Goal: Navigation & Orientation: Find specific page/section

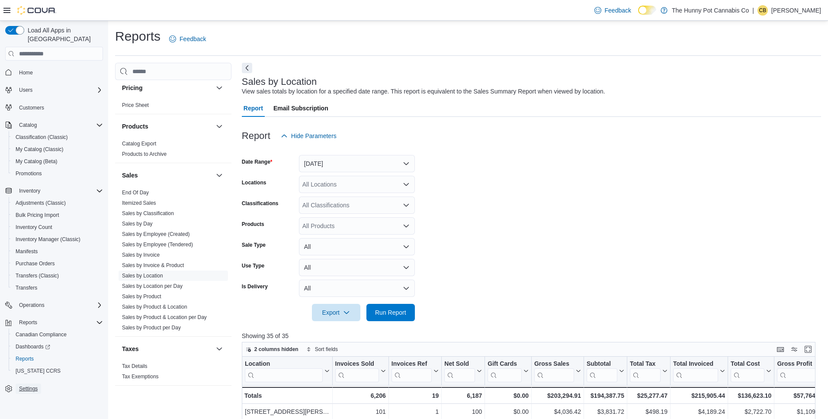
click at [25, 385] on span "Settings" at bounding box center [28, 388] width 19 height 7
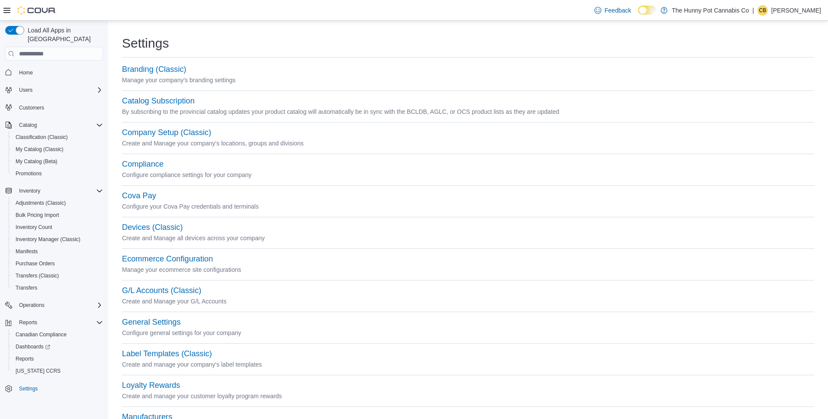
click at [9, 8] on icon at bounding box center [6, 10] width 7 height 5
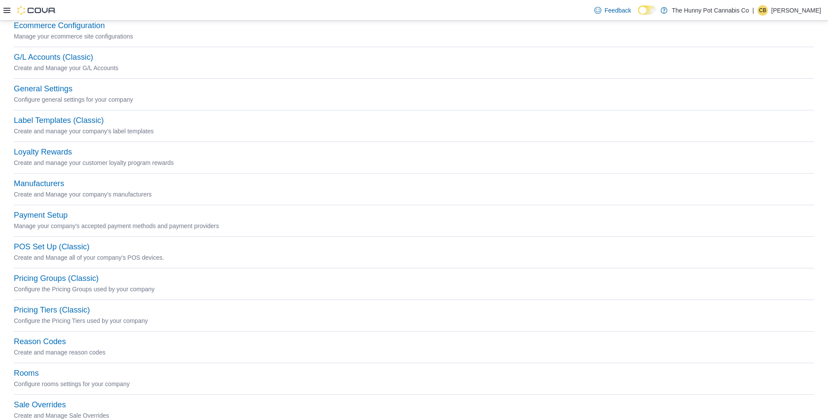
scroll to position [209, 0]
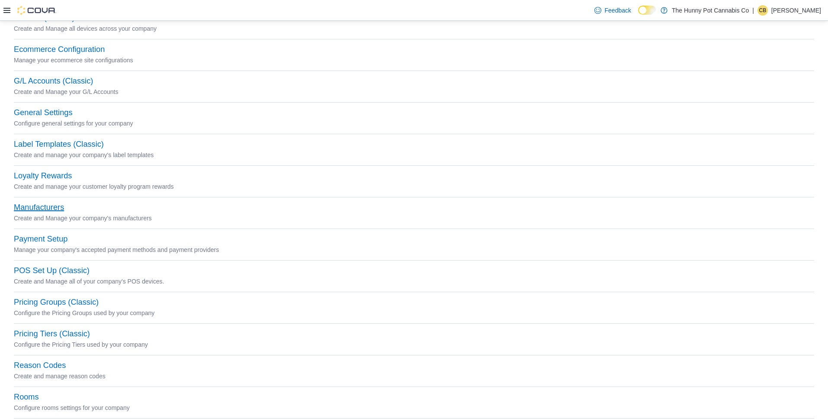
click at [52, 209] on button "Manufacturers" at bounding box center [39, 207] width 50 height 9
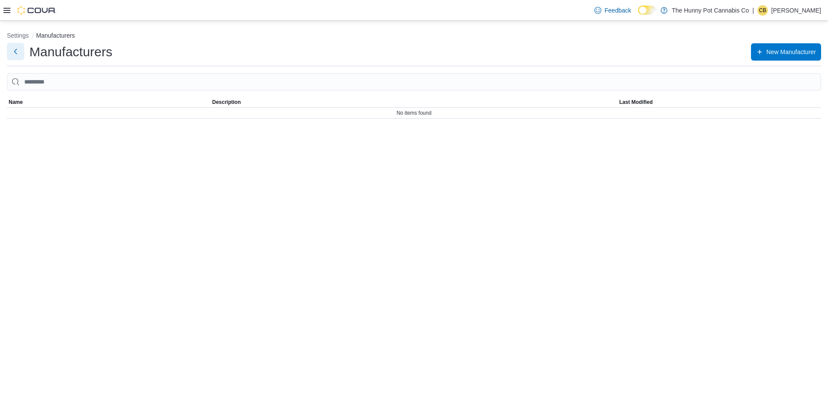
click at [15, 53] on button "Next" at bounding box center [15, 51] width 17 height 17
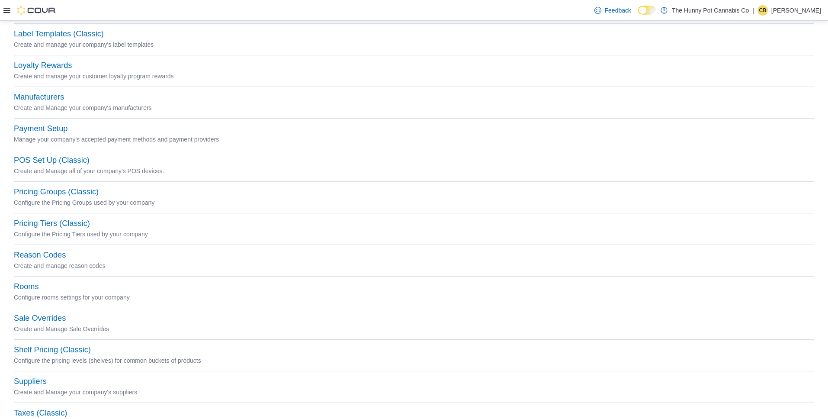
scroll to position [355, 0]
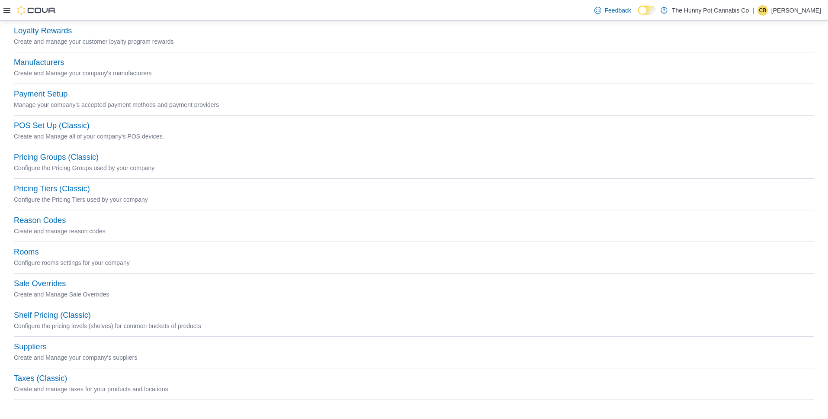
drag, startPoint x: 31, startPoint y: 354, endPoint x: 38, endPoint y: 347, distance: 9.8
click at [31, 353] on p "Create and Manage your company's suppliers" at bounding box center [414, 357] width 801 height 10
click at [39, 347] on button "Suppliers" at bounding box center [30, 346] width 33 height 9
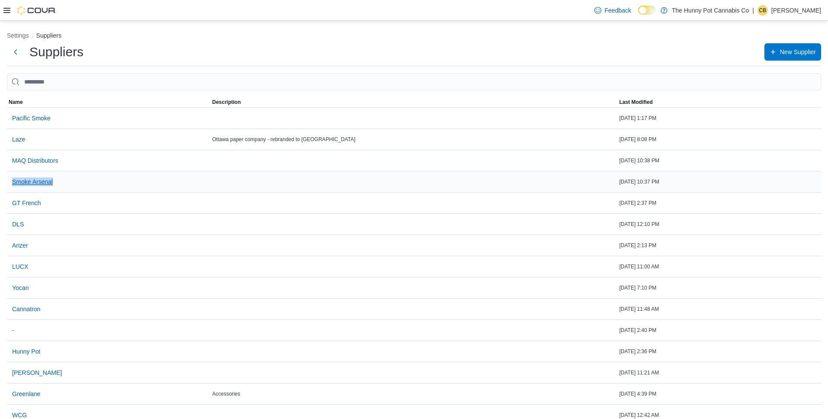
drag, startPoint x: 58, startPoint y: 187, endPoint x: 10, endPoint y: 181, distance: 47.6
click at [10, 181] on div "Smoke Arsenal" at bounding box center [109, 181] width 204 height 21
copy span "Smoke Arsenal"
